Goal: Transaction & Acquisition: Purchase product/service

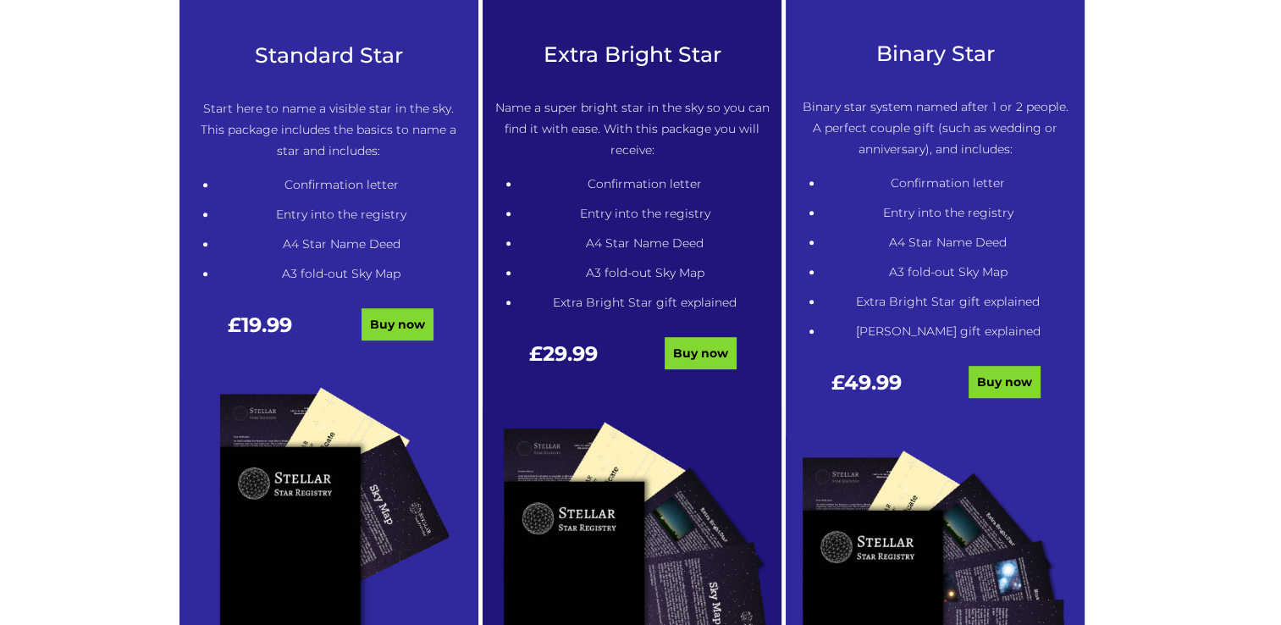
scroll to position [847, 0]
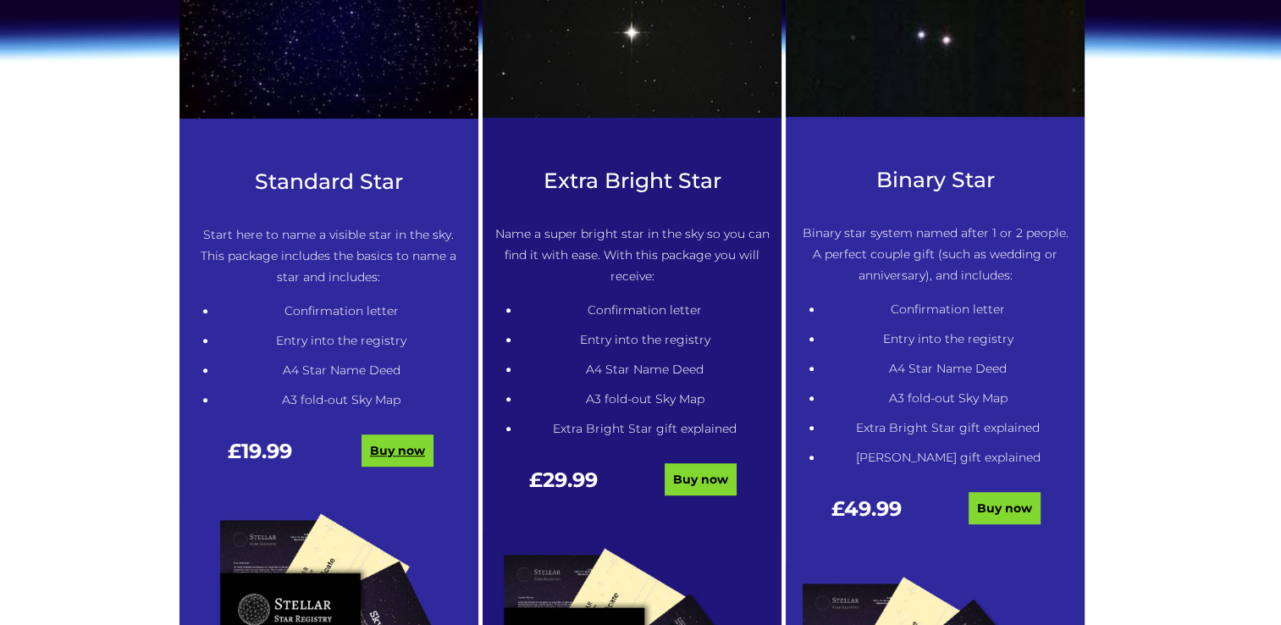
click at [401, 458] on link "Buy now" at bounding box center [398, 450] width 72 height 32
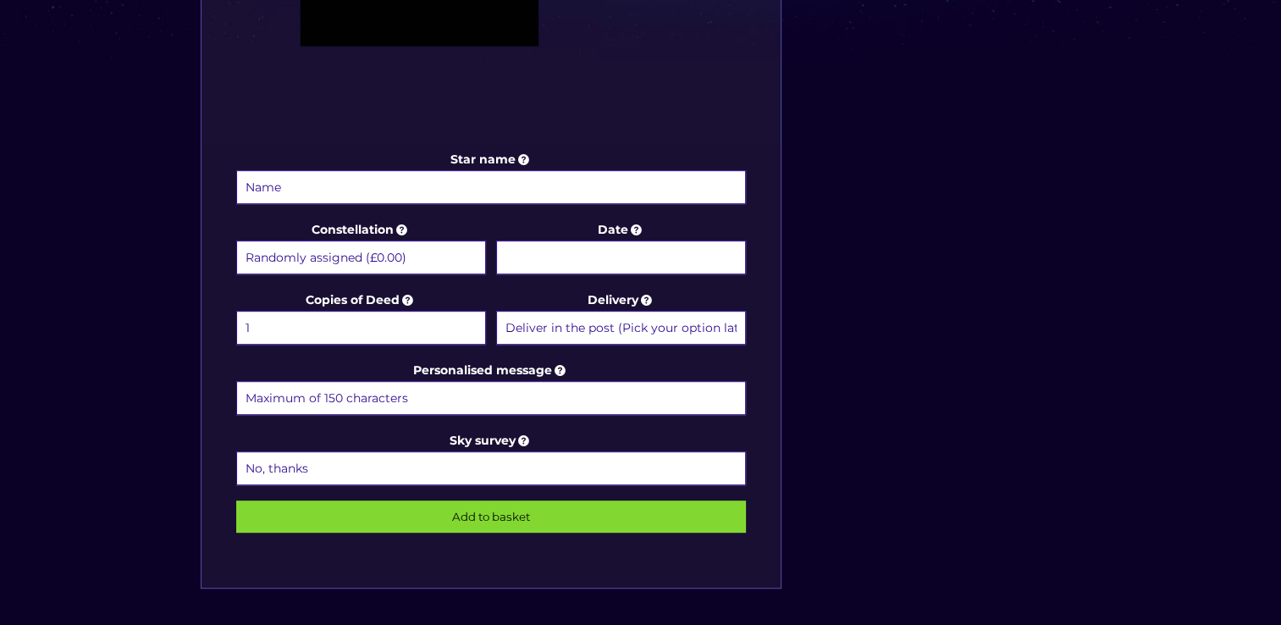
scroll to position [762, 0]
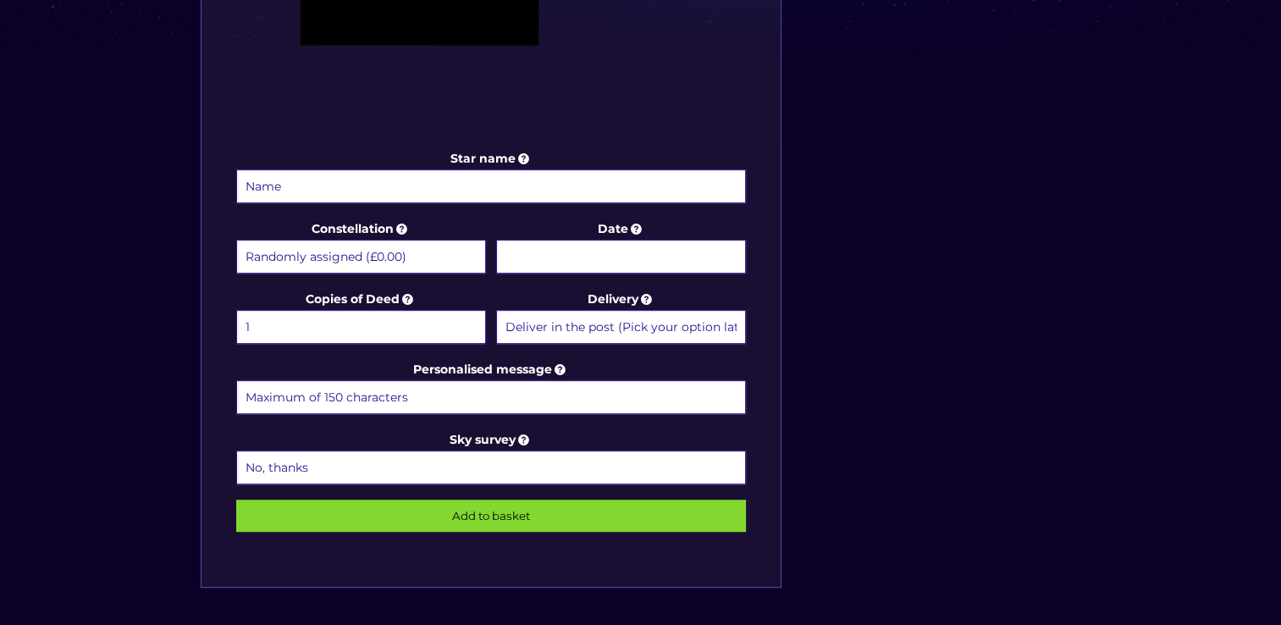
click at [305, 176] on input "Star name" at bounding box center [491, 186] width 511 height 34
type input "[PERSON_NAME]'s star"
click at [641, 241] on input "Date" at bounding box center [621, 257] width 250 height 34
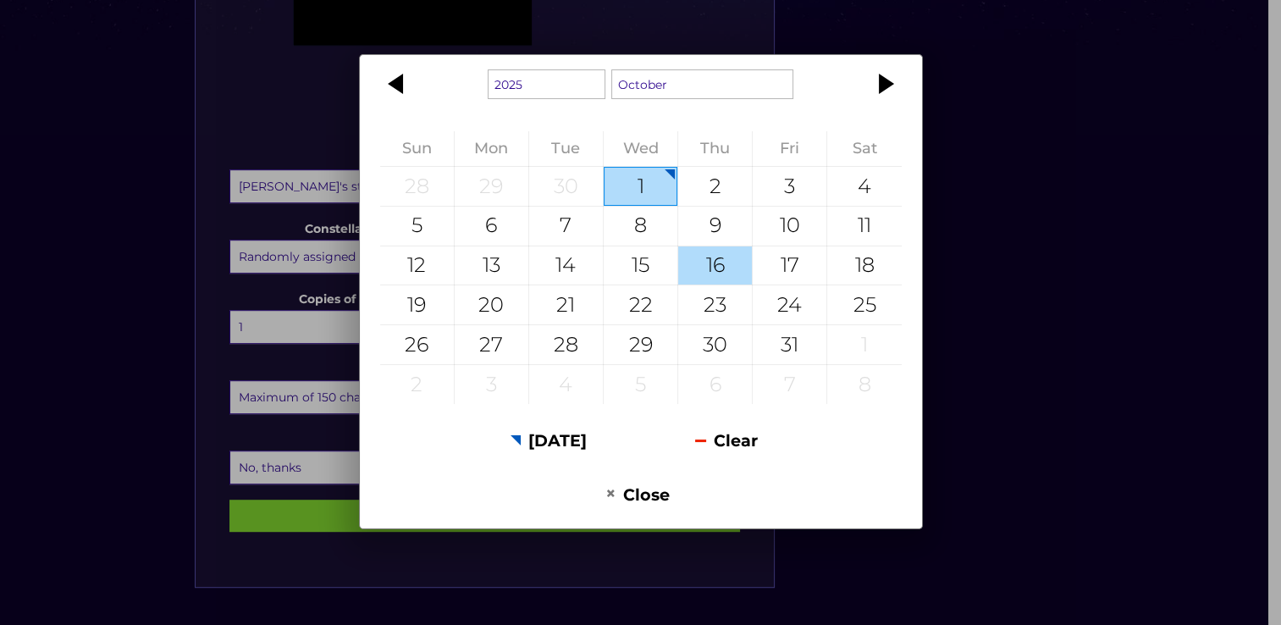
click at [716, 268] on div "16" at bounding box center [715, 265] width 74 height 39
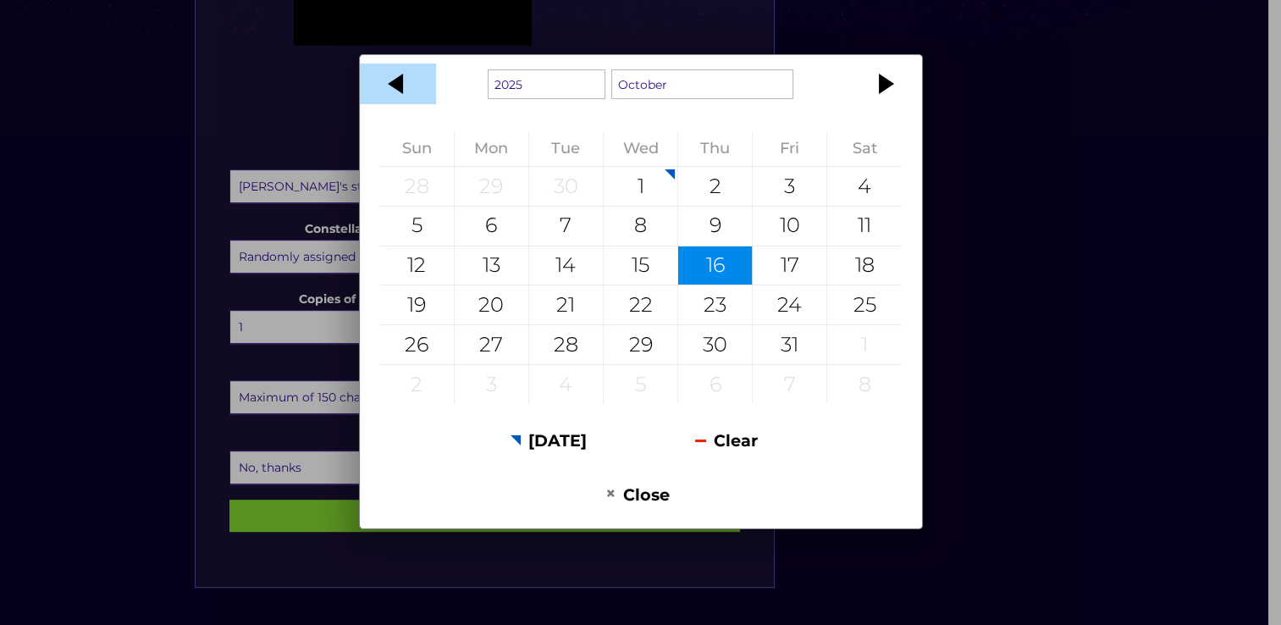
click at [394, 82] on div at bounding box center [398, 84] width 76 height 41
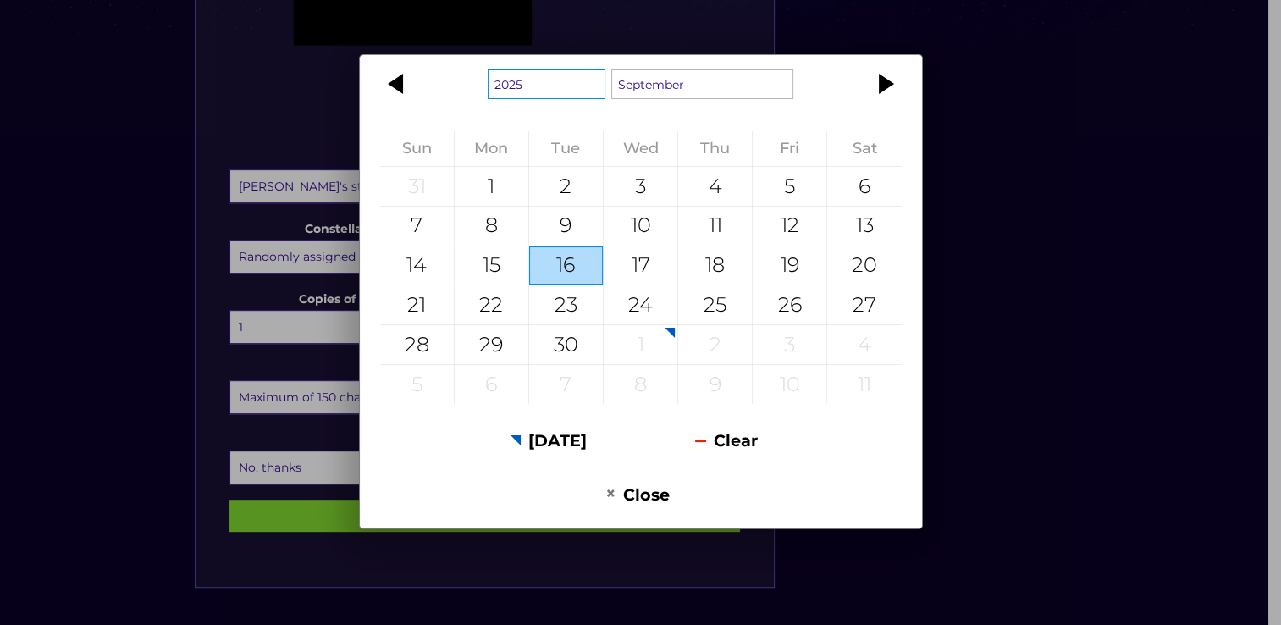
click at [548, 93] on select "1925 1926 1927 1928 1929 1930 1931 1932 1933 1934 1935 1936 1937 1938 1939 1940…" at bounding box center [547, 84] width 118 height 30
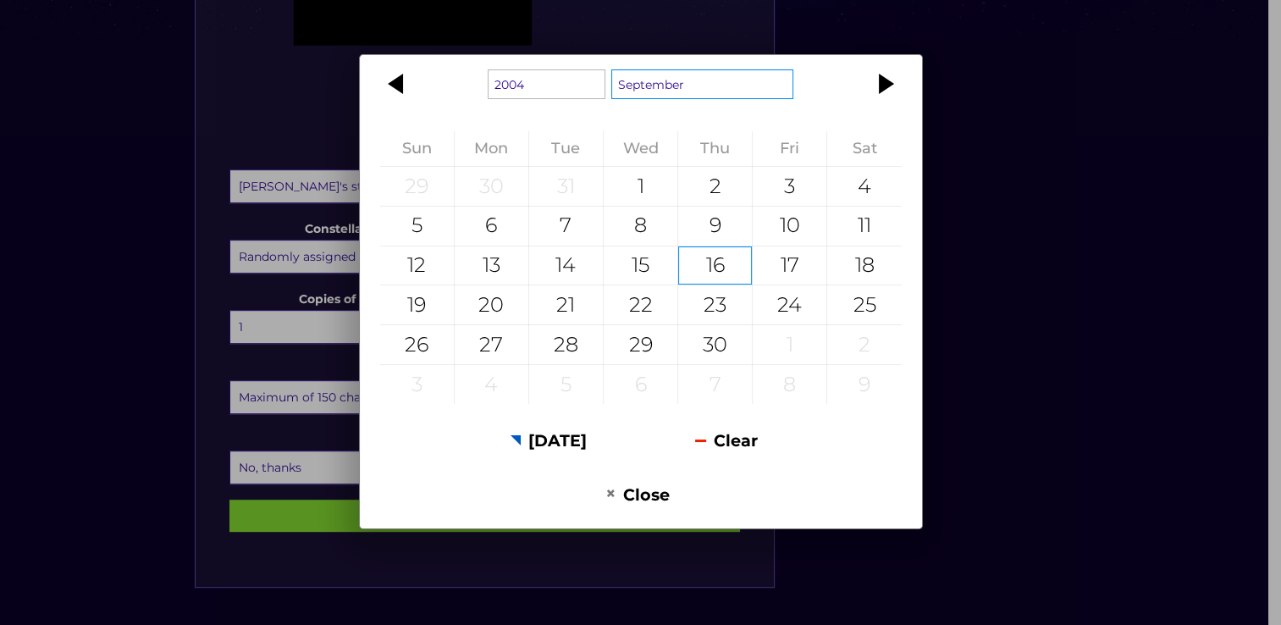
click at [711, 86] on select "January February March April May June July August September October November De…" at bounding box center [702, 84] width 183 height 30
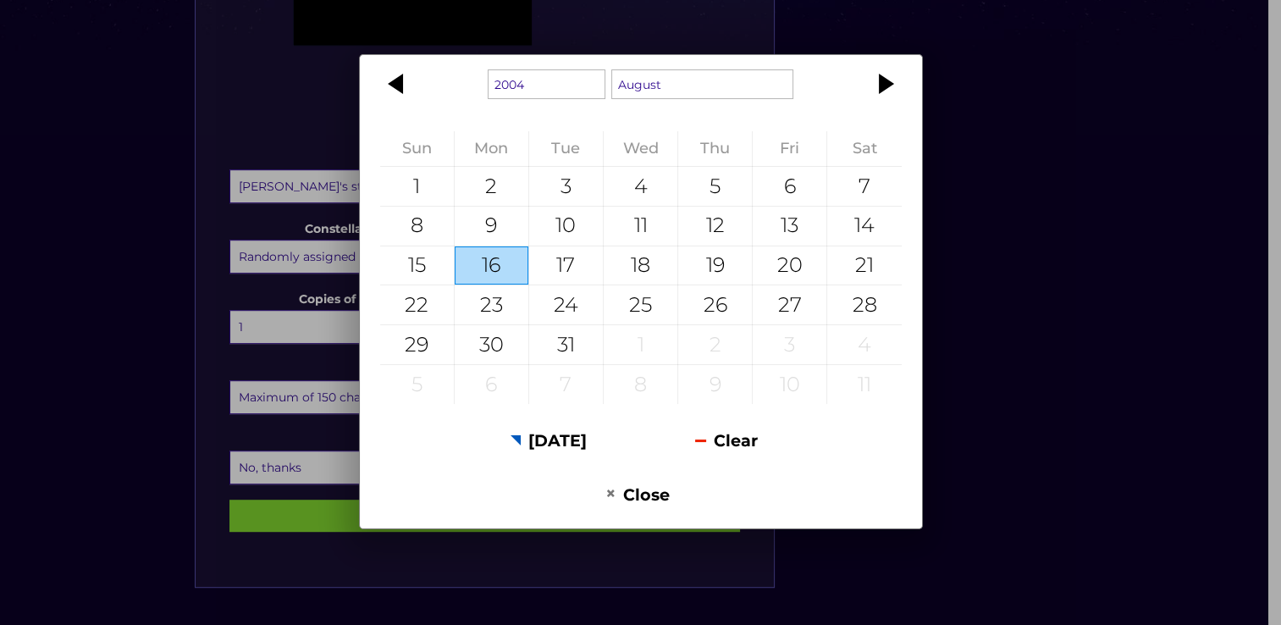
click at [502, 266] on div "16" at bounding box center [492, 265] width 74 height 39
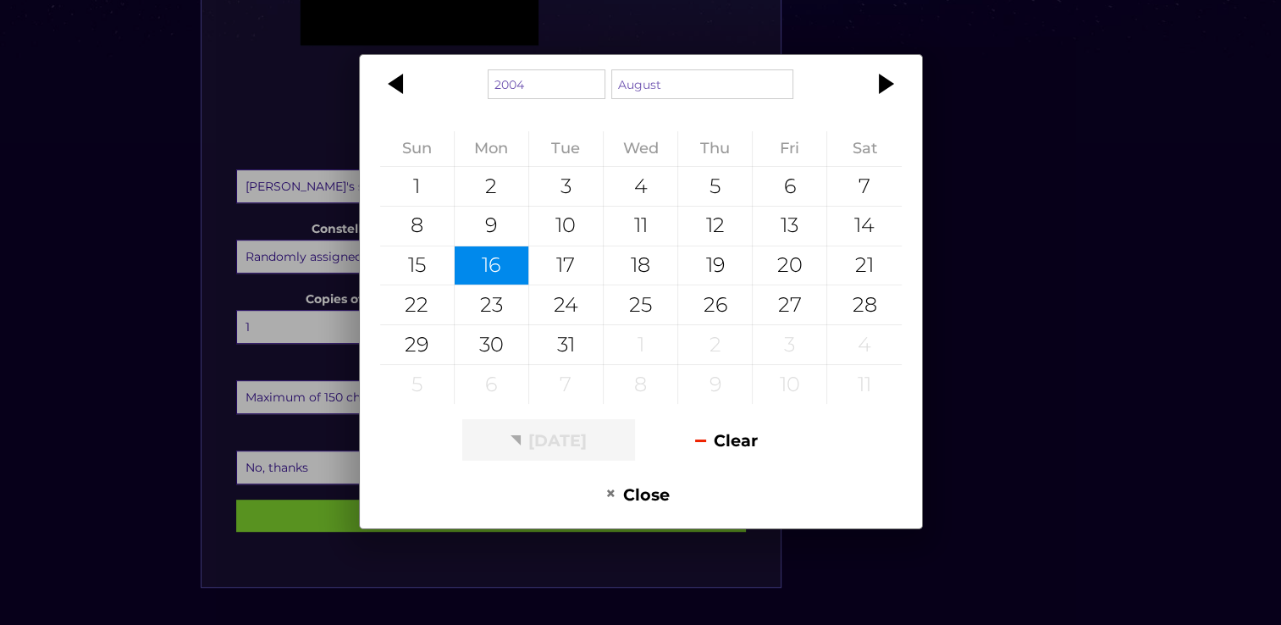
type input "[DATE]"
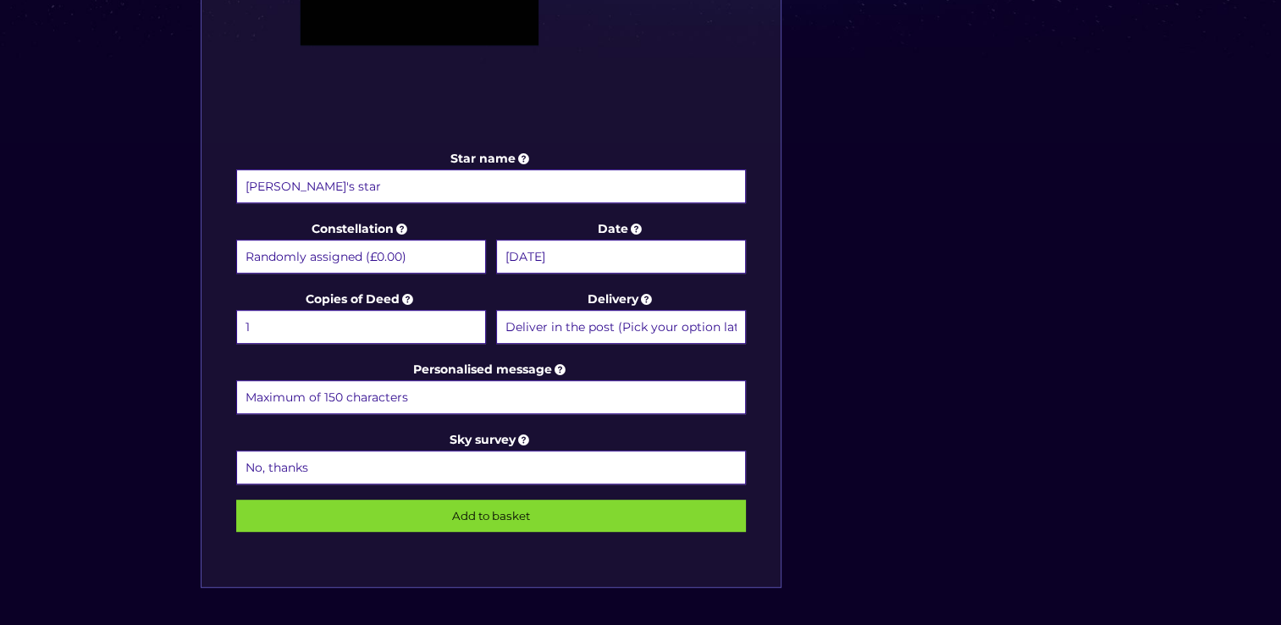
click at [408, 390] on input "Personalised message" at bounding box center [491, 397] width 511 height 34
click at [467, 391] on input "To my Erin here is your star from the say you was born - because you are the br…" at bounding box center [491, 397] width 511 height 34
click at [571, 388] on input "To my Erin here is your star from the day you was born - because you are the br…" at bounding box center [491, 397] width 511 height 34
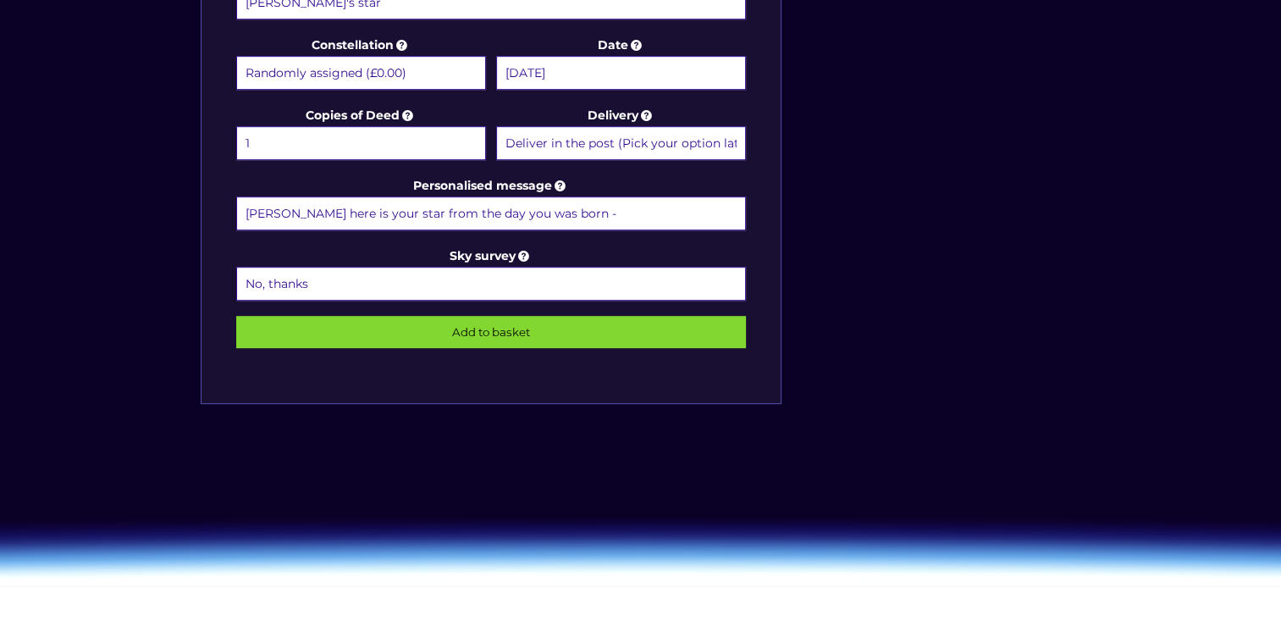
scroll to position [847, 0]
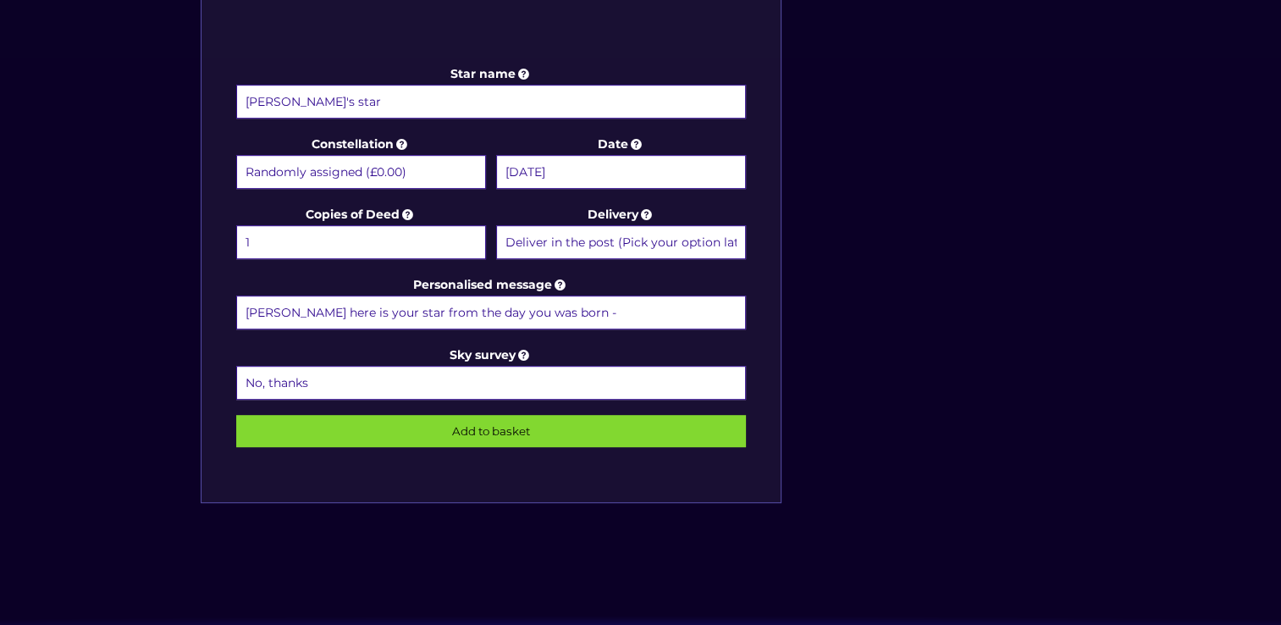
click at [556, 302] on input "Erin here is your star from the day you was born -" at bounding box center [491, 313] width 511 height 34
click at [735, 300] on input "Erin here is your star from the day you was born - because your mums brightest …" at bounding box center [491, 313] width 511 height 34
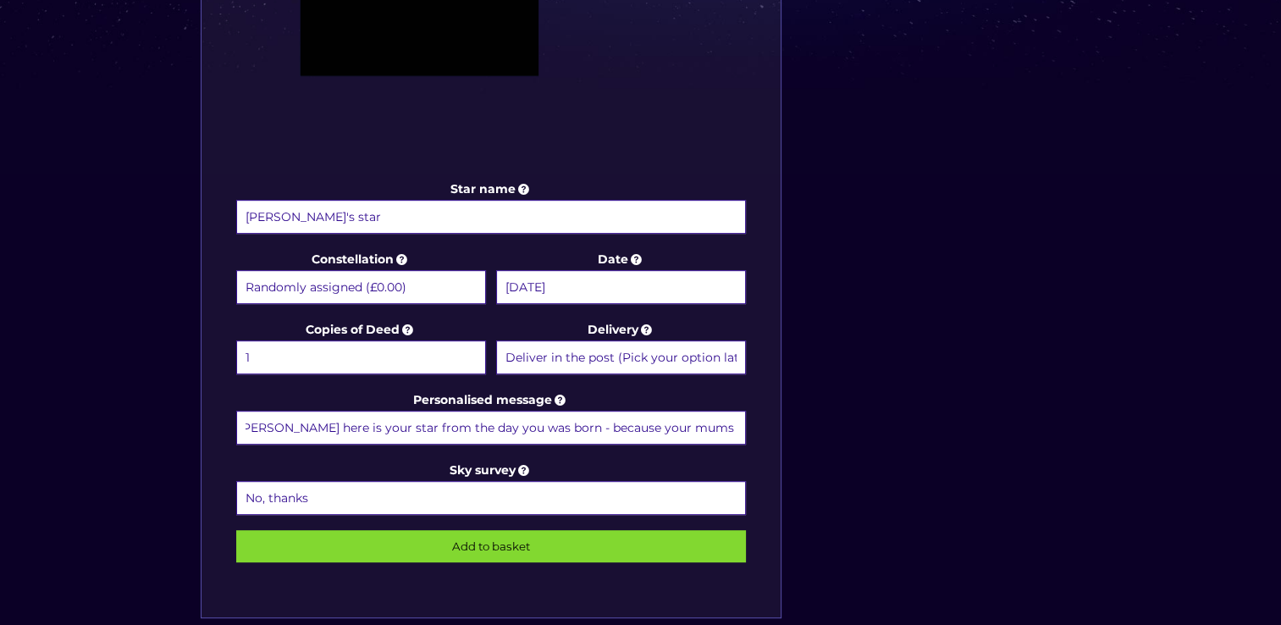
scroll to position [762, 0]
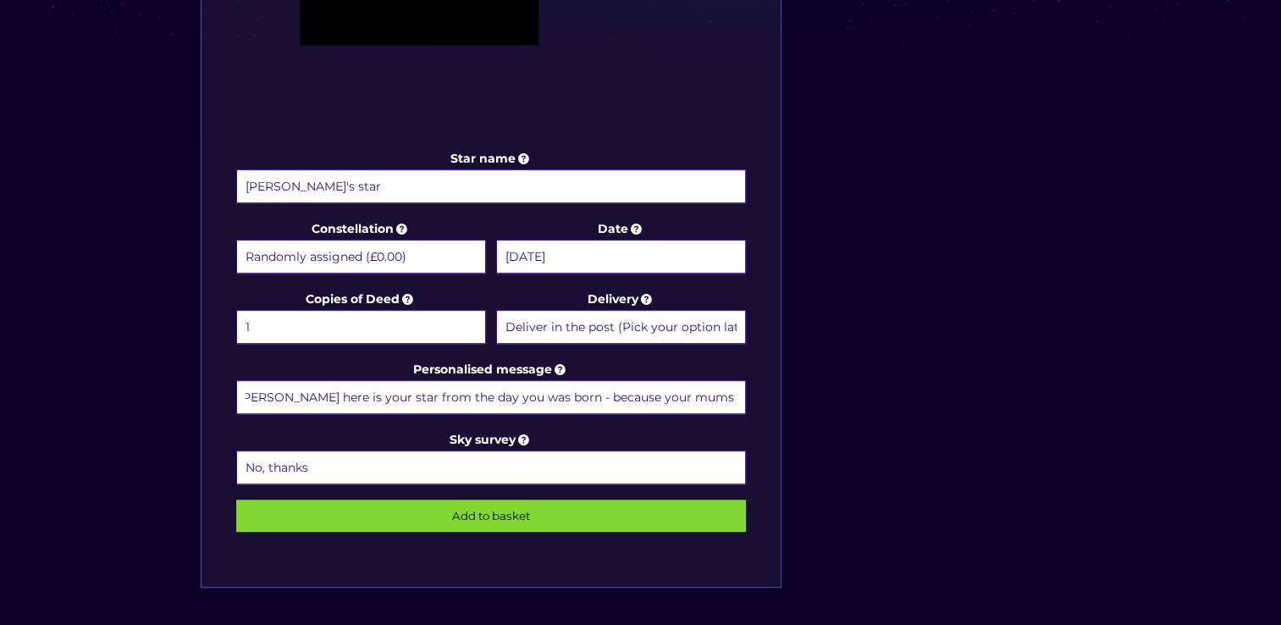
type input "[PERSON_NAME] here is your star from the day you was born - because your mums b…"
click at [544, 500] on input "Add to basket" at bounding box center [491, 516] width 511 height 32
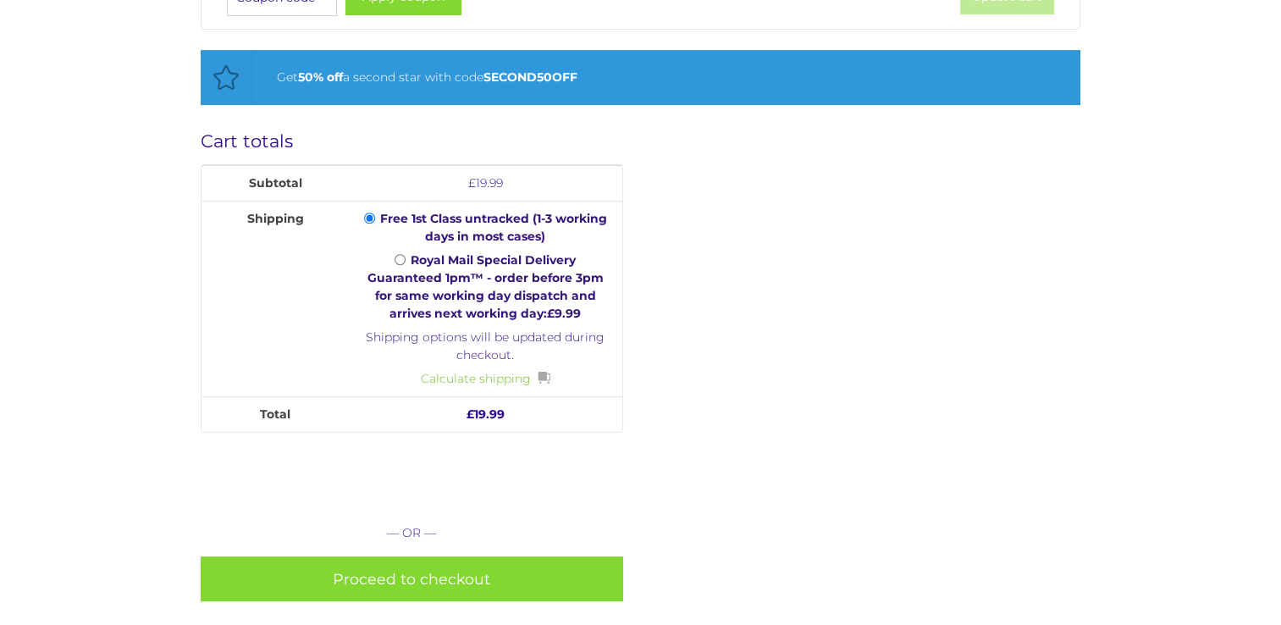
scroll to position [762, 0]
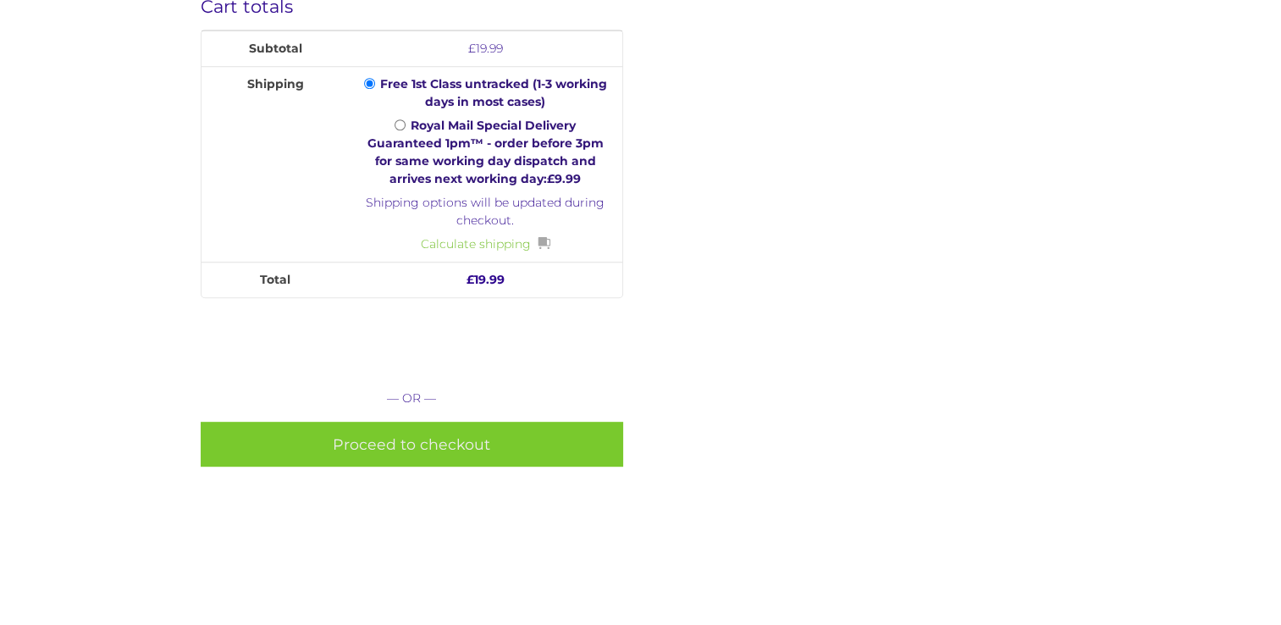
click at [443, 432] on link "Proceed to checkout" at bounding box center [412, 444] width 423 height 45
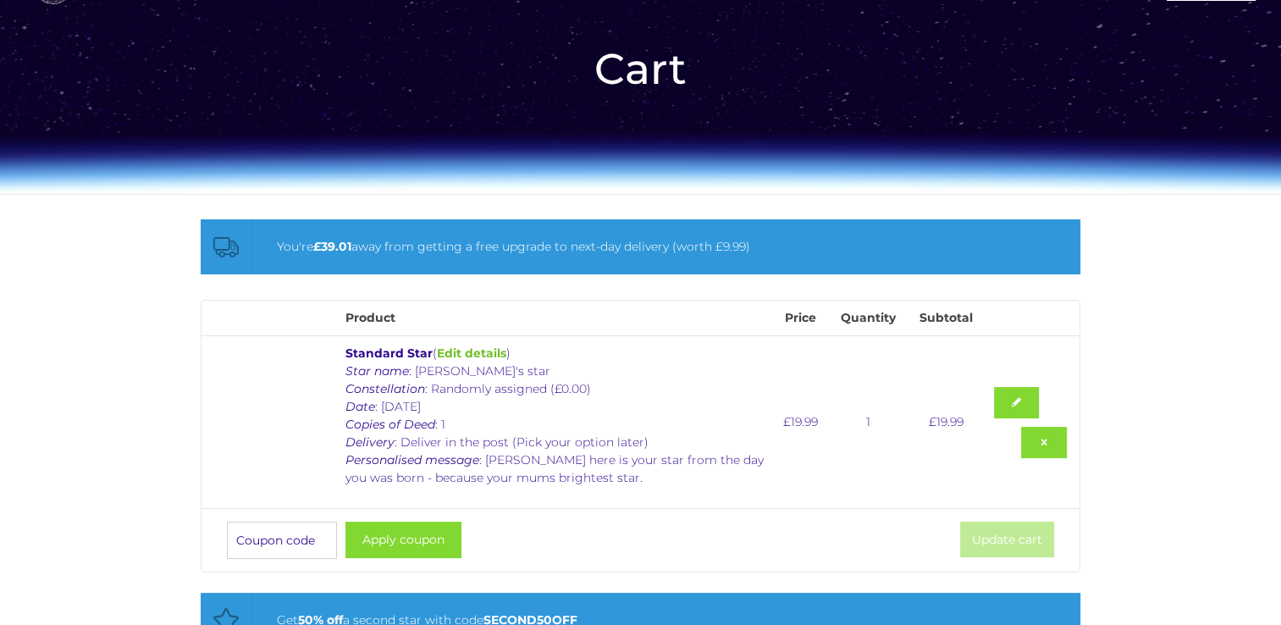
scroll to position [0, 0]
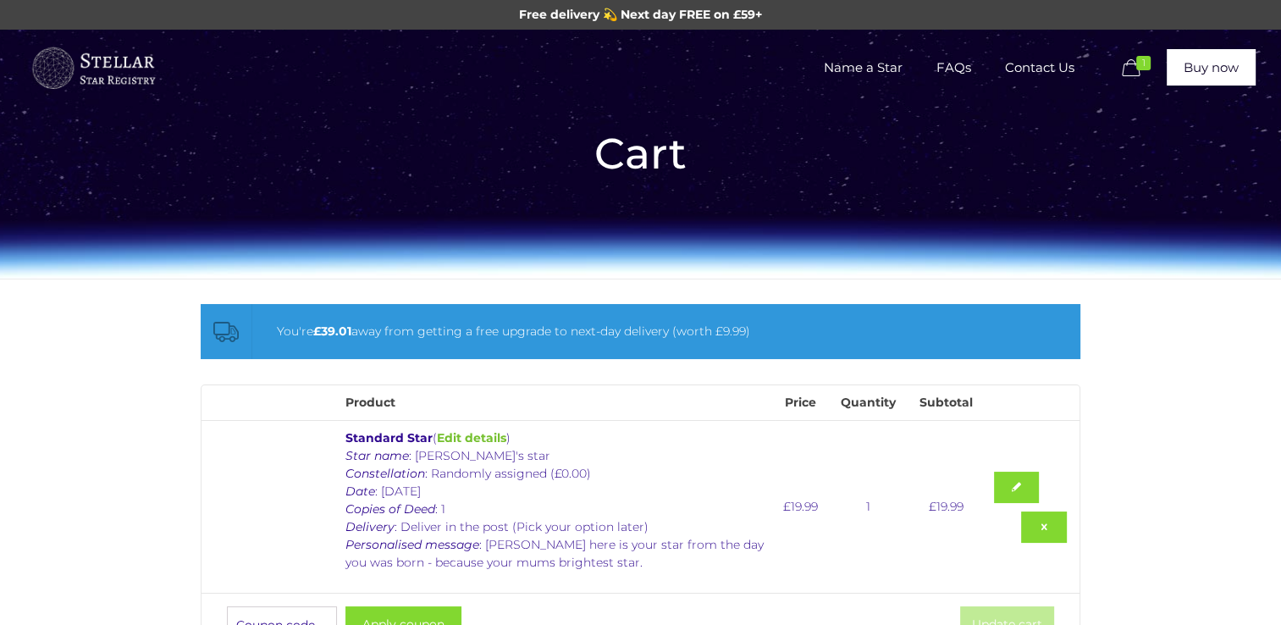
click at [1139, 69] on span "1" at bounding box center [1144, 63] width 14 height 14
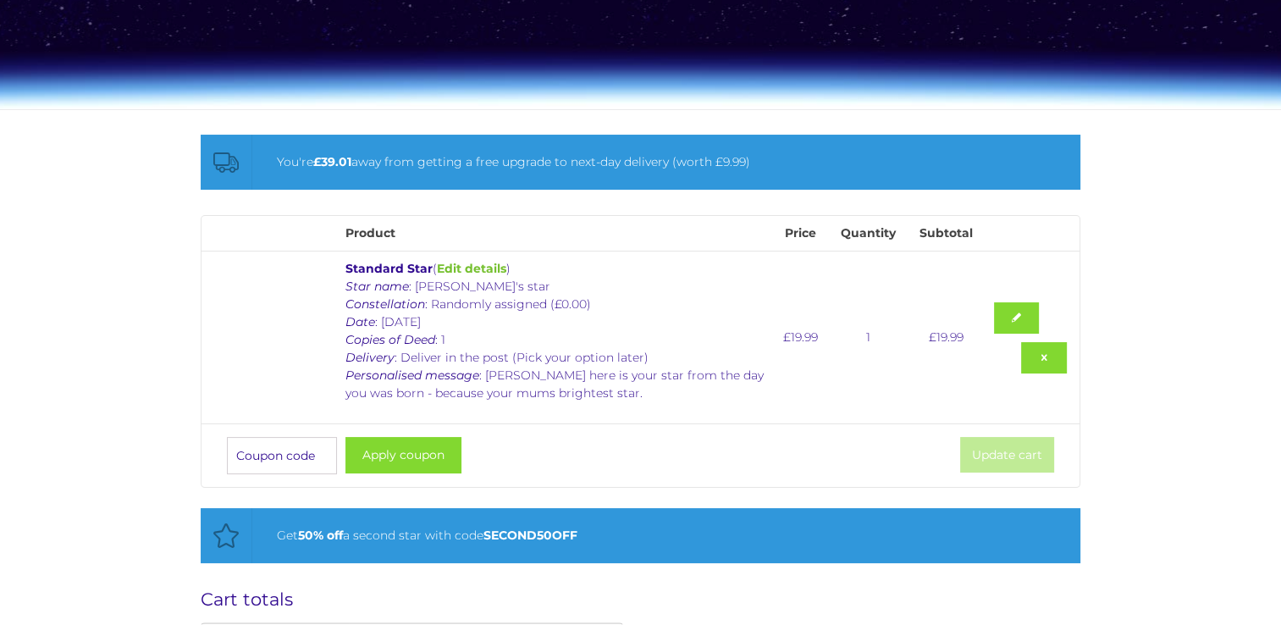
click at [463, 391] on p "Star name : Erin's star Constellation : Randomly assigned (£0.00) Date : 16 Aug…" at bounding box center [556, 340] width 421 height 124
click at [1015, 319] on link at bounding box center [1017, 317] width 46 height 31
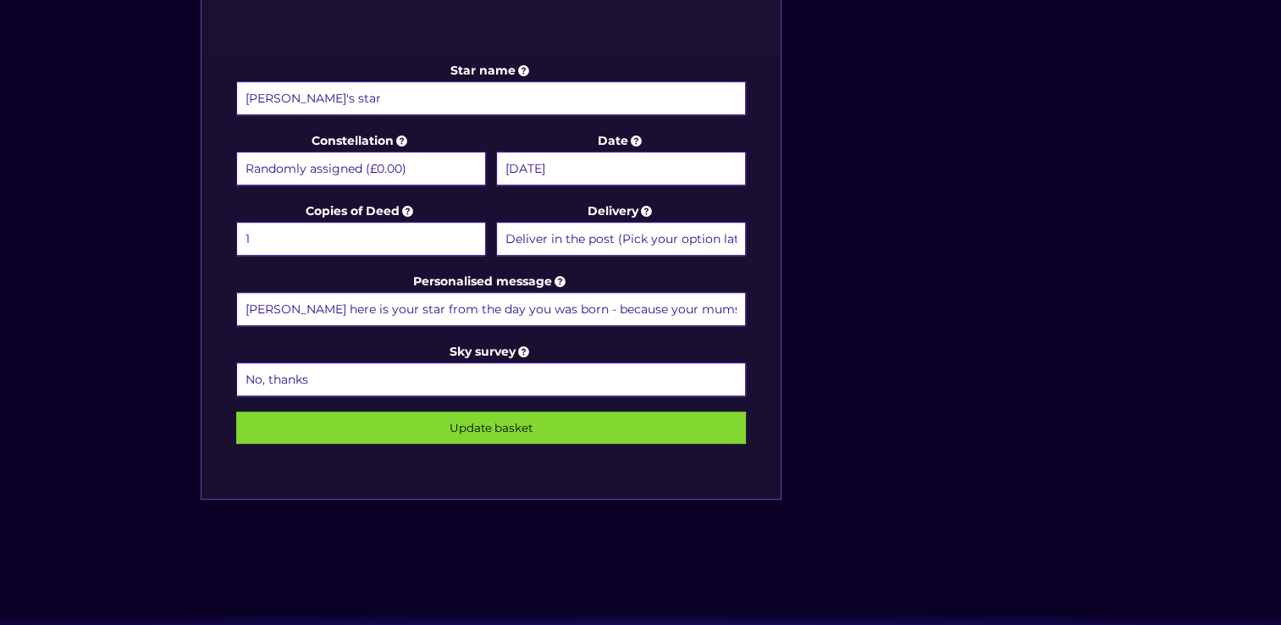
scroll to position [762, 0]
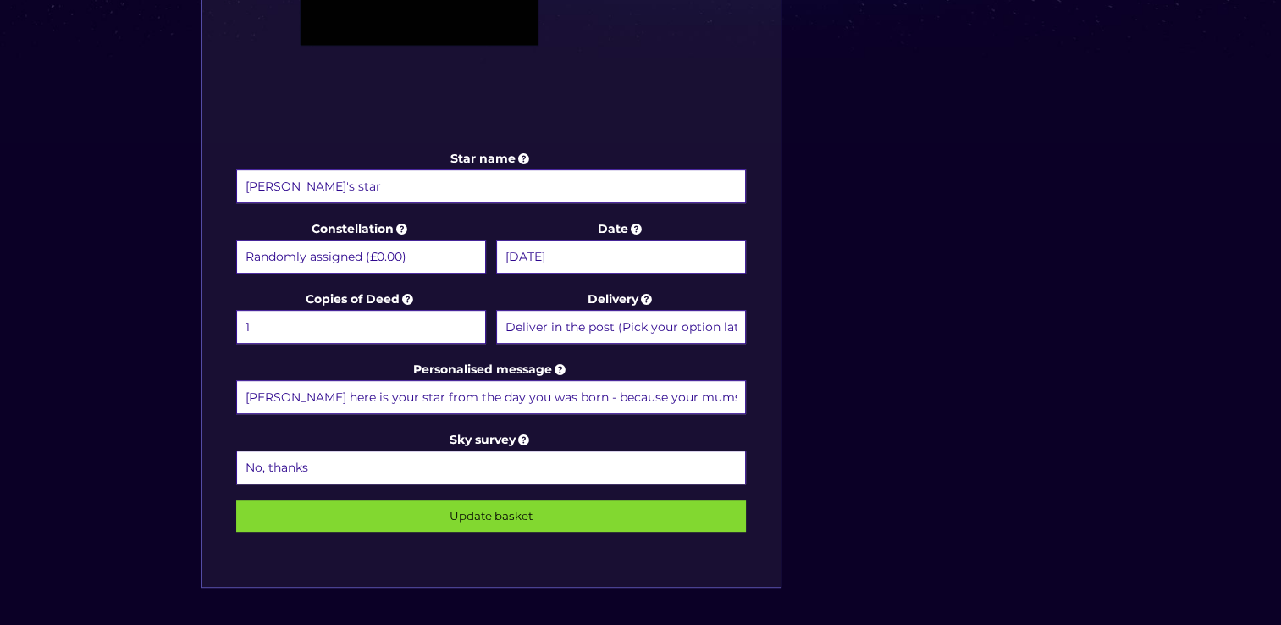
click at [722, 395] on input "[PERSON_NAME] here is your star from the day you was born - because your mums b…" at bounding box center [491, 397] width 511 height 34
type input "[PERSON_NAME] here is your star from the day you was born - because you are mum…"
click at [517, 507] on input "Update basket" at bounding box center [491, 516] width 511 height 32
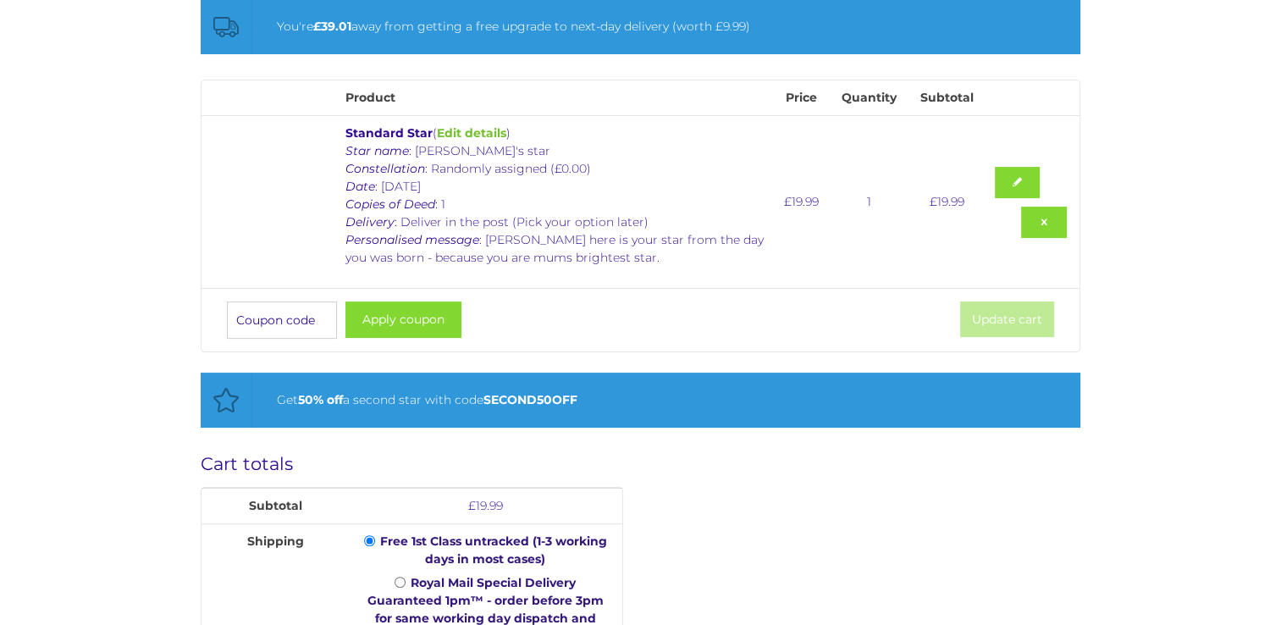
scroll to position [169, 0]
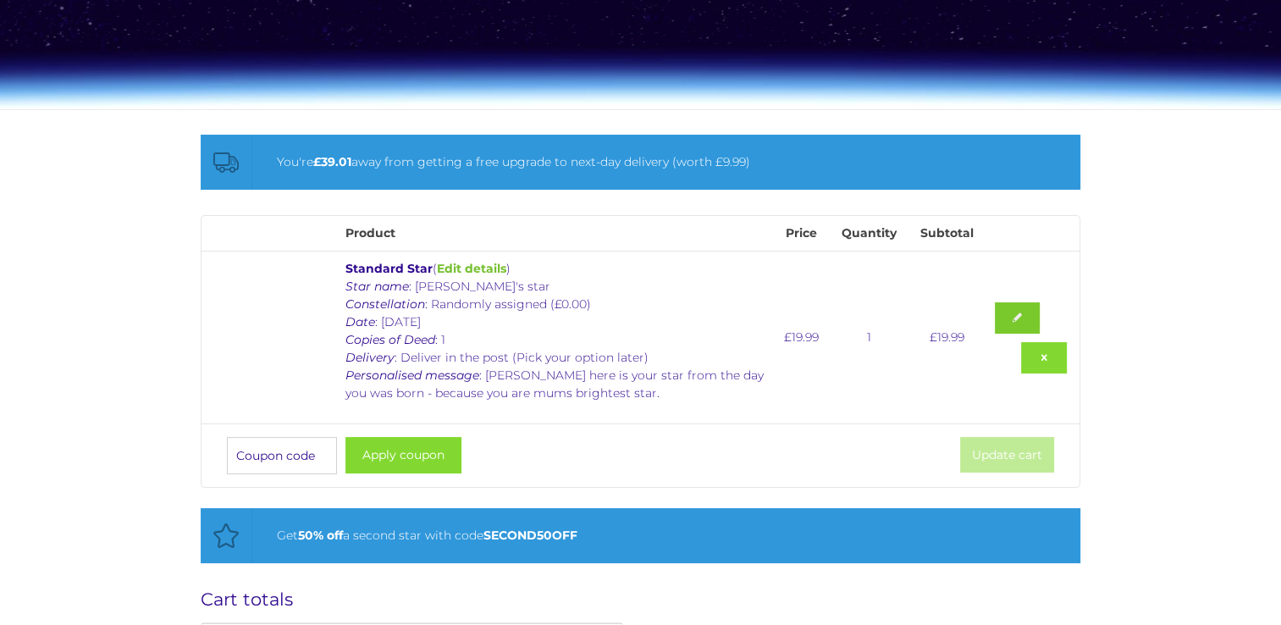
click at [1006, 325] on link at bounding box center [1018, 317] width 46 height 31
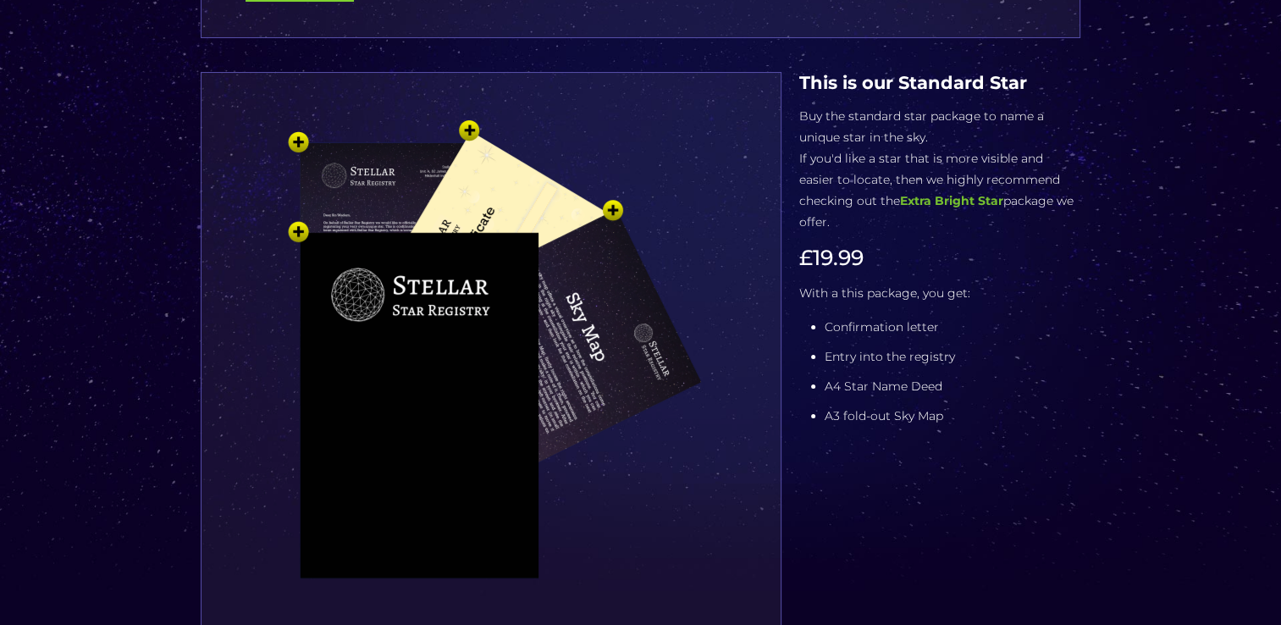
scroll to position [169, 0]
